Goal: Information Seeking & Learning: Learn about a topic

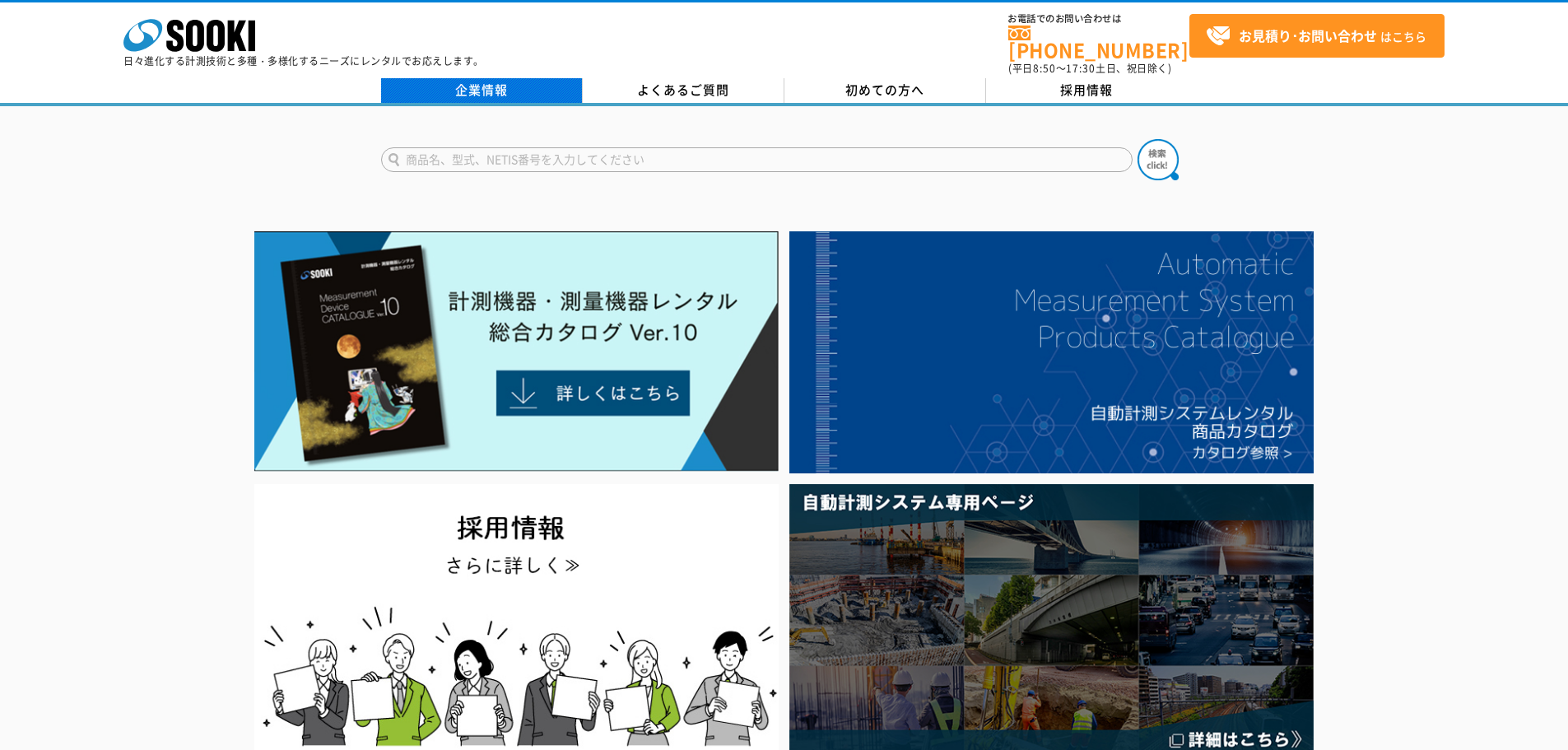
click at [454, 78] on link "企業情報" at bounding box center [482, 91] width 202 height 25
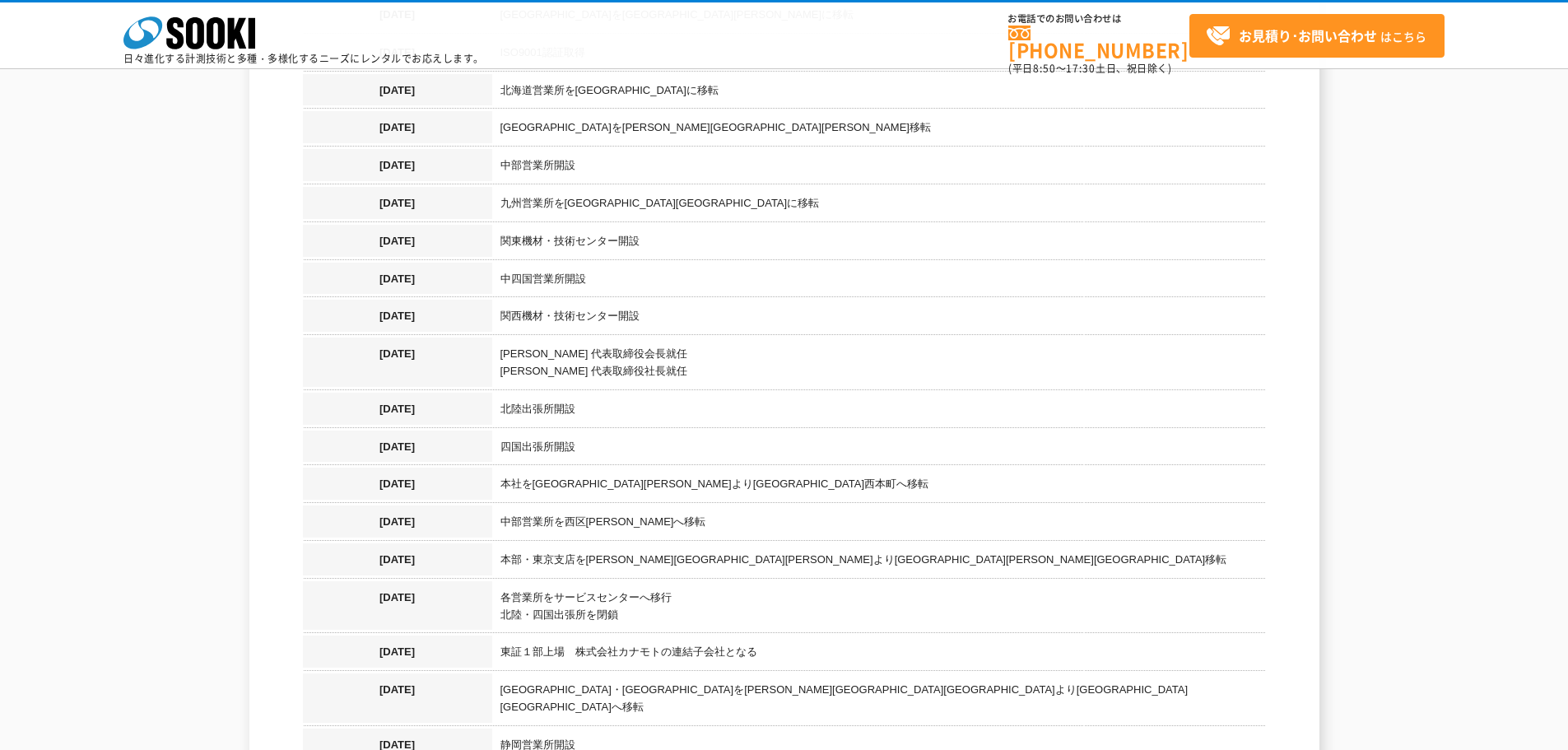
scroll to position [1646, 0]
